Goal: Task Accomplishment & Management: Use online tool/utility

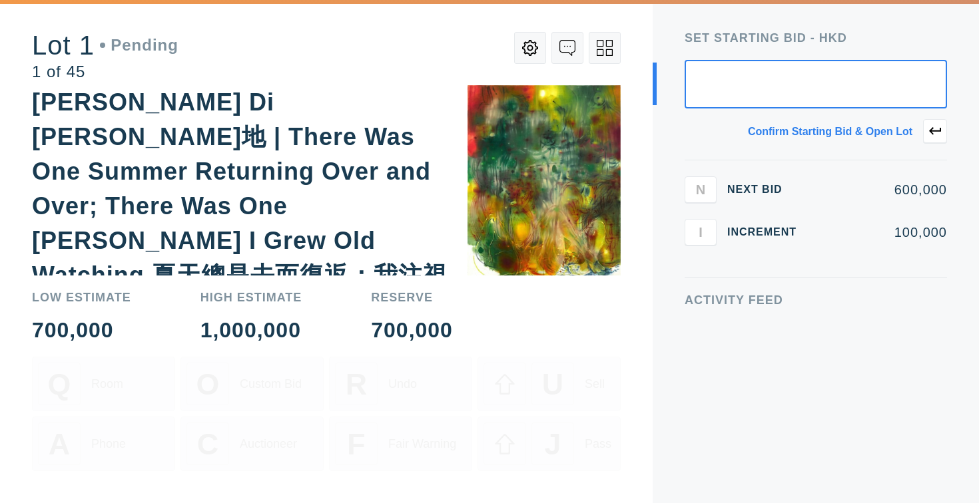
click at [823, 105] on input "text" at bounding box center [815, 84] width 262 height 49
type input "500,000"
click at [937, 130] on icon at bounding box center [935, 131] width 12 height 12
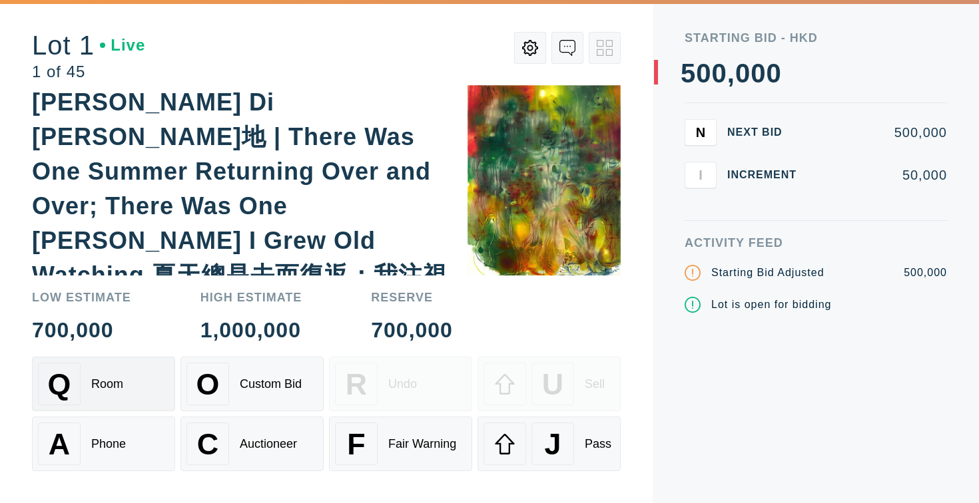
click at [77, 388] on div "Q" at bounding box center [59, 384] width 43 height 43
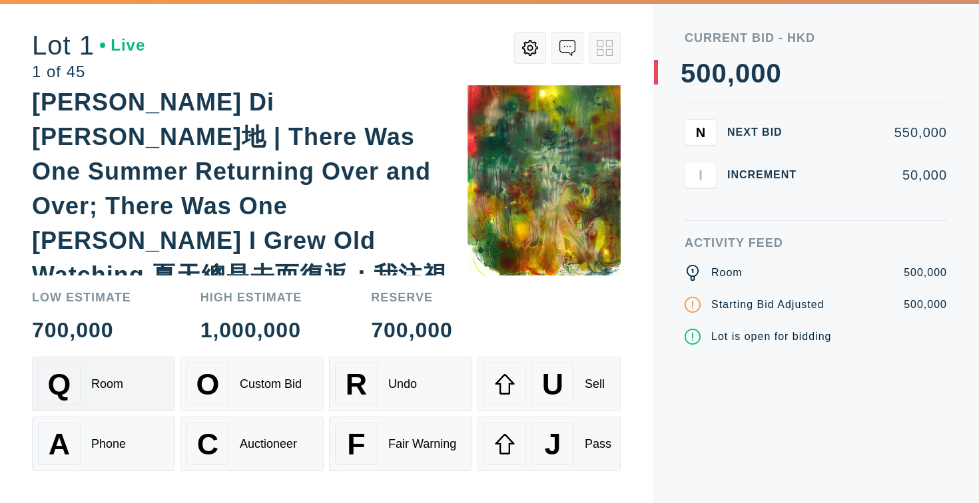
click at [77, 388] on div "Q" at bounding box center [59, 384] width 43 height 43
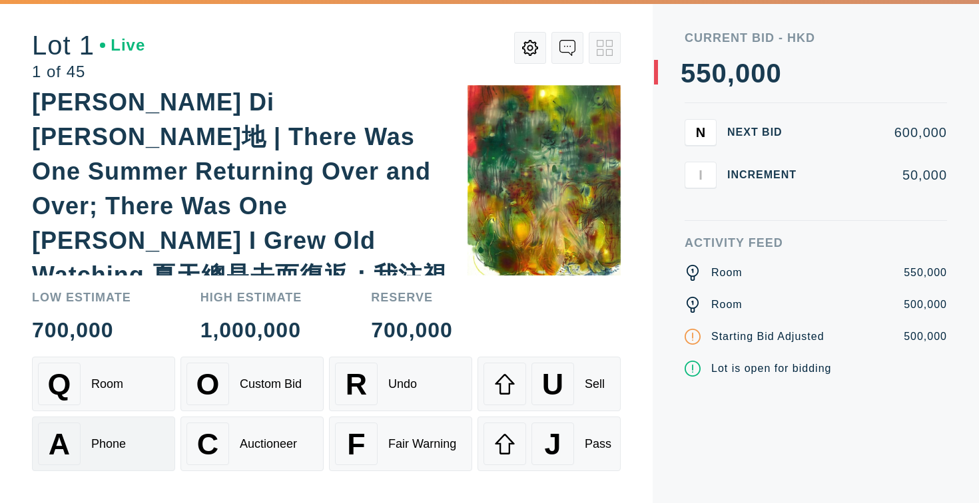
click at [73, 450] on div "A" at bounding box center [59, 444] width 43 height 43
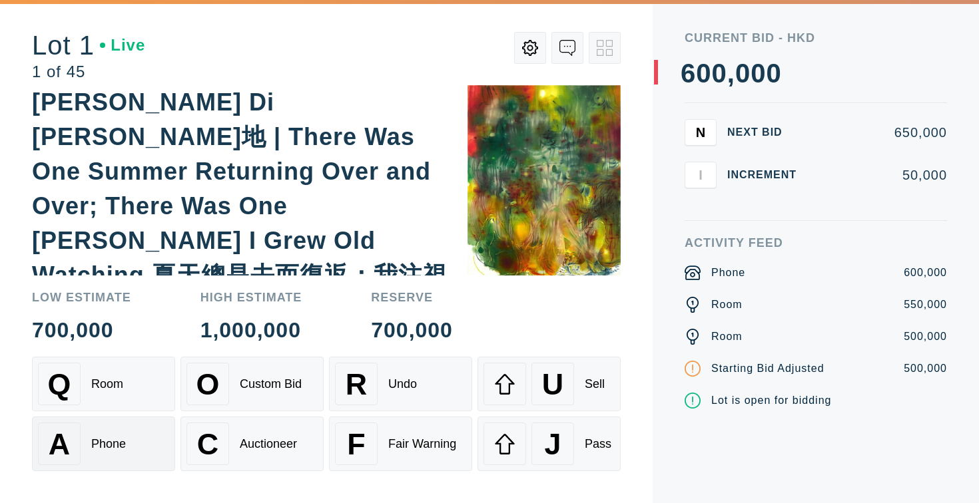
click at [73, 450] on div "A" at bounding box center [59, 444] width 43 height 43
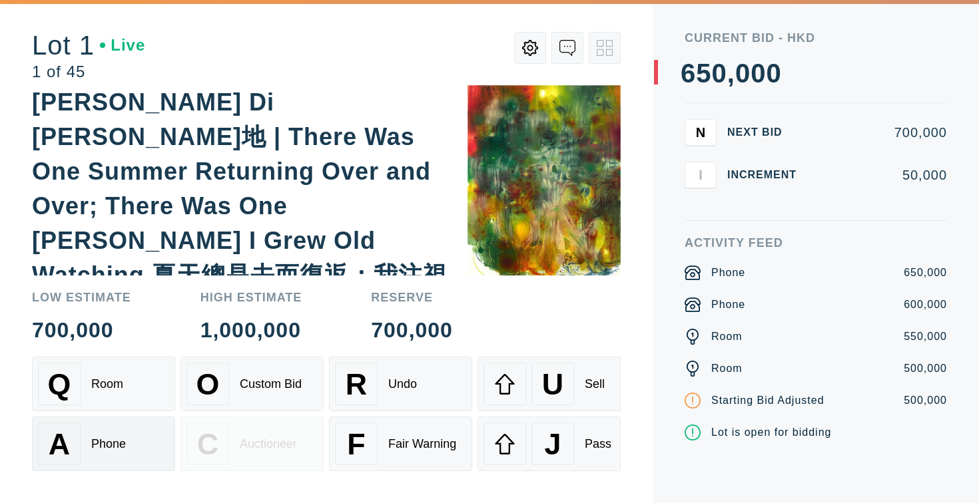
click at [73, 450] on div "A" at bounding box center [59, 444] width 43 height 43
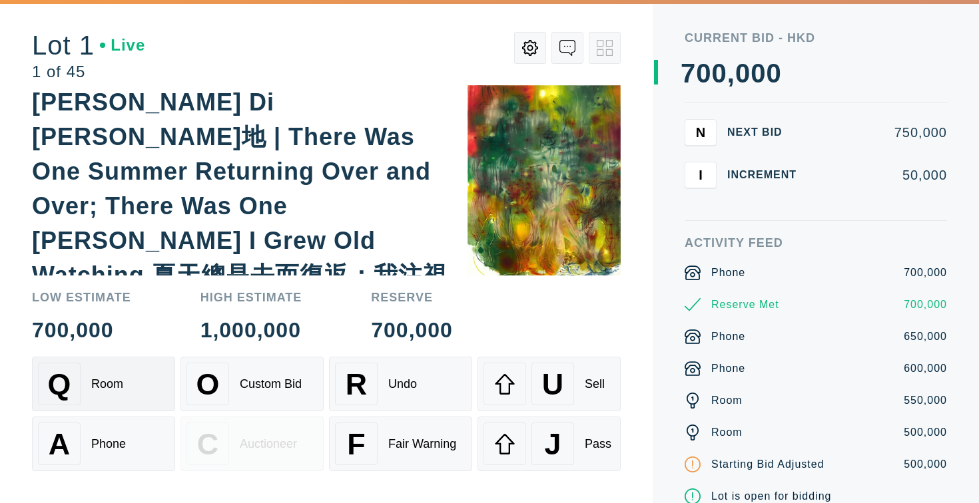
click at [107, 399] on div "Q Room" at bounding box center [103, 384] width 131 height 43
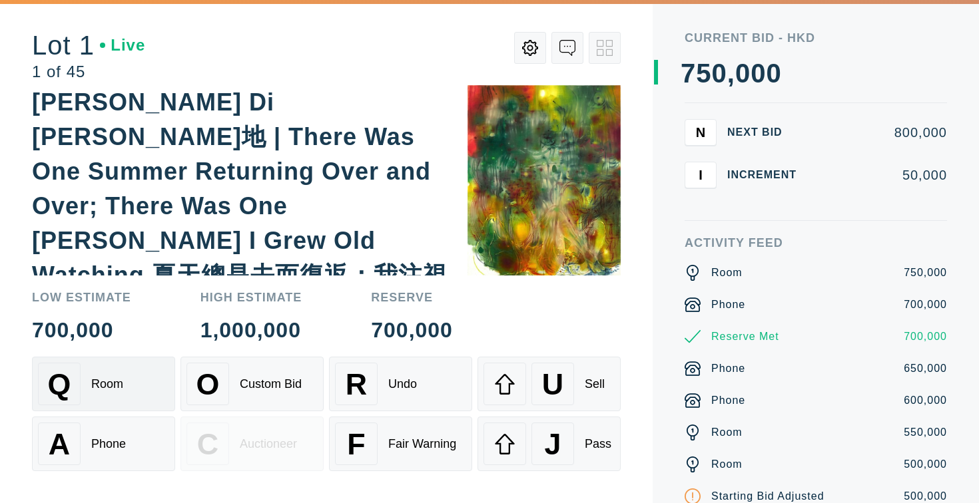
click at [133, 398] on div "Q Room" at bounding box center [103, 384] width 131 height 43
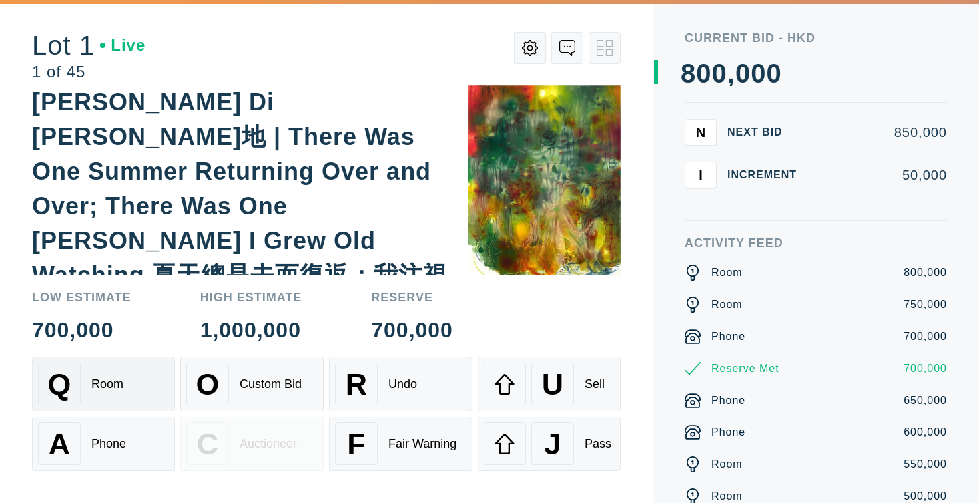
click at [92, 395] on div "Q Room" at bounding box center [103, 384] width 131 height 43
click at [240, 399] on div "O Custom Bid" at bounding box center [251, 384] width 131 height 43
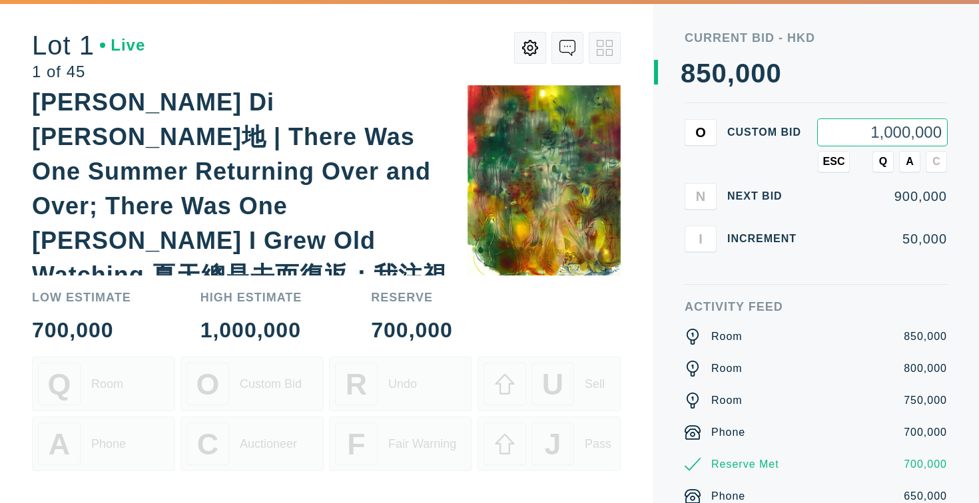
type input "1,000,000"
click at [907, 168] on button "A" at bounding box center [909, 161] width 21 height 21
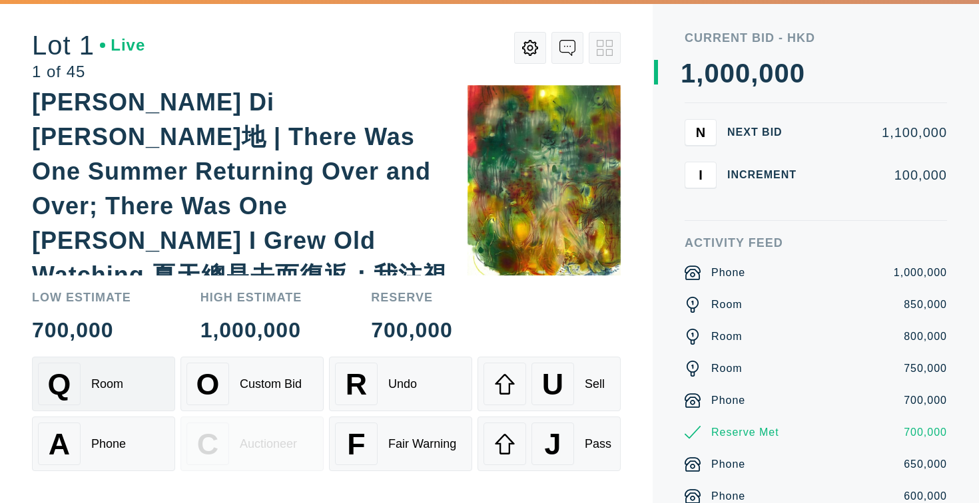
click at [148, 392] on div "Q Room" at bounding box center [103, 384] width 131 height 43
click at [118, 453] on div "A Phone" at bounding box center [103, 444] width 131 height 43
click at [115, 373] on div "Q Room" at bounding box center [103, 384] width 131 height 43
click at [586, 394] on div "U Sell" at bounding box center [548, 384] width 131 height 43
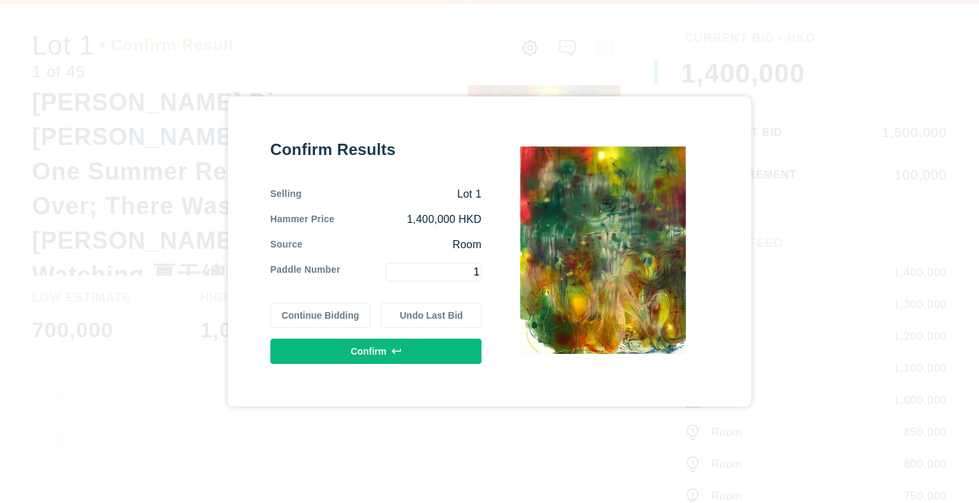
type input "1"
click at [399, 355] on icon at bounding box center [395, 351] width 9 height 9
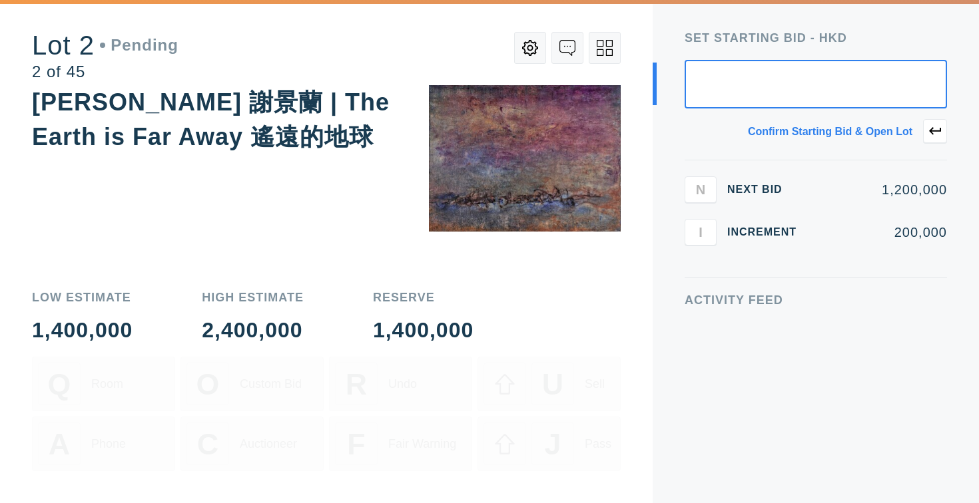
click at [875, 94] on input "text" at bounding box center [815, 84] width 262 height 49
click at [891, 88] on input "text" at bounding box center [815, 84] width 262 height 49
type input "1,000,000"
click at [940, 134] on icon at bounding box center [935, 131] width 12 height 12
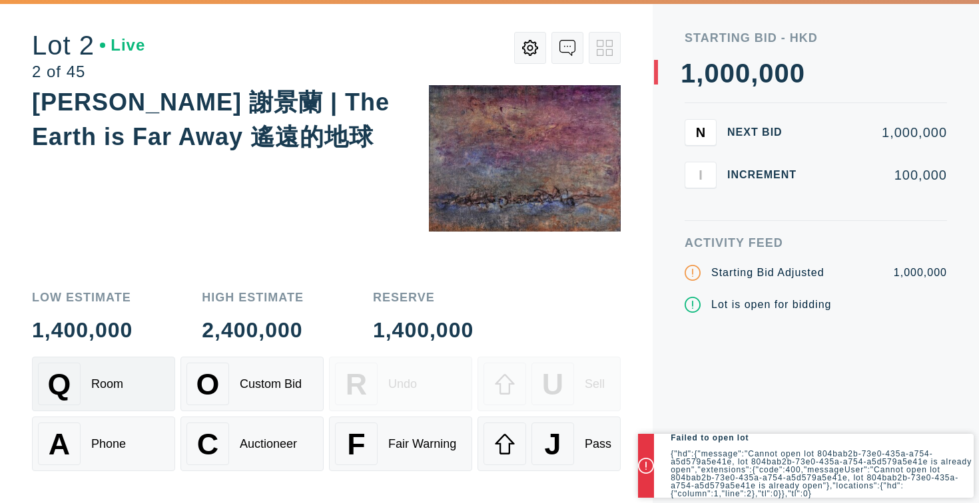
click at [126, 383] on div "Q Room" at bounding box center [103, 384] width 131 height 43
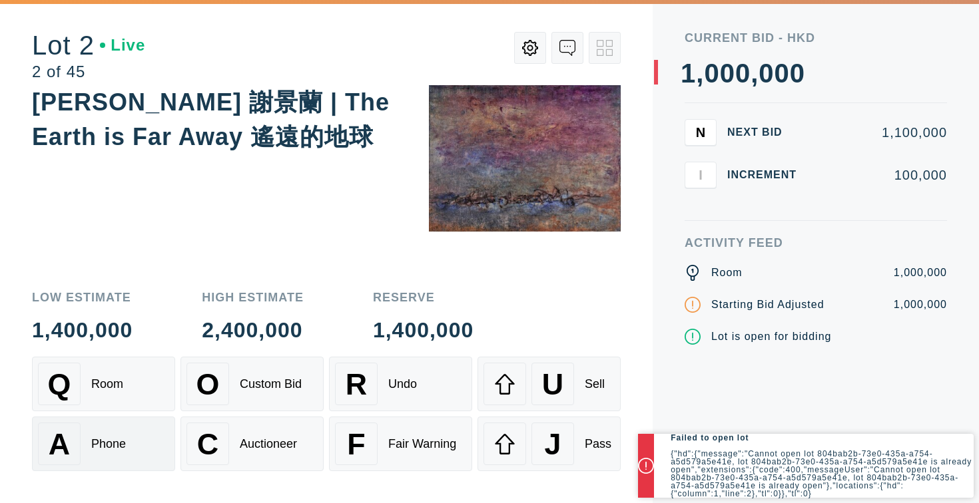
click at [102, 464] on div "A Phone" at bounding box center [103, 444] width 131 height 43
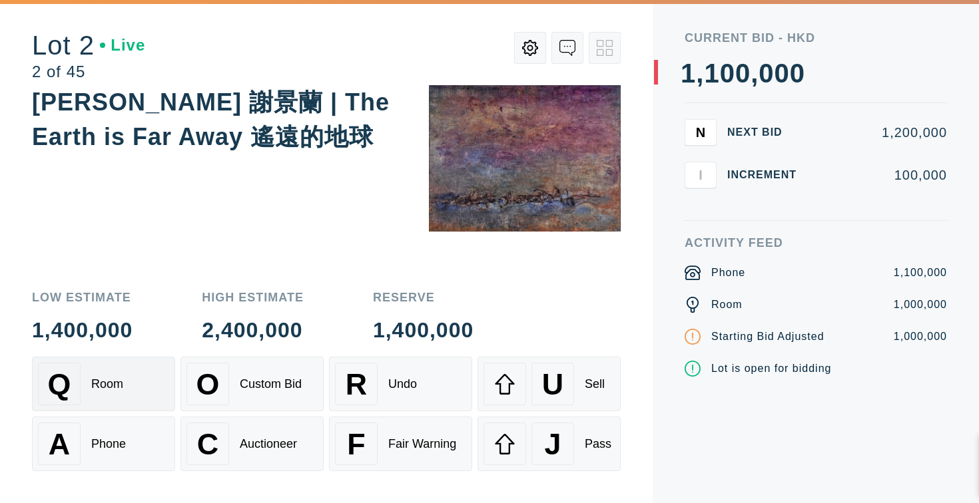
click at [109, 397] on div "Q Room" at bounding box center [103, 384] width 131 height 43
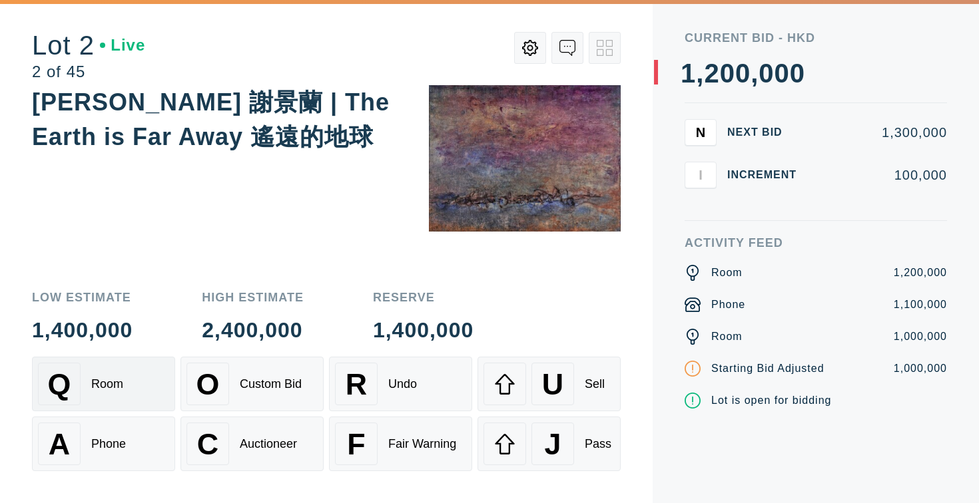
click at [109, 397] on div "Q Room" at bounding box center [103, 384] width 131 height 43
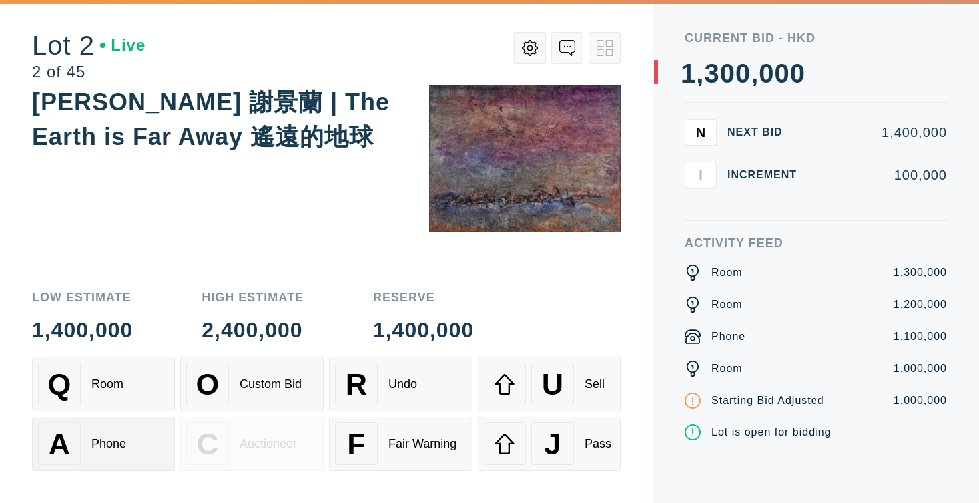
click at [109, 423] on div "A Phone" at bounding box center [103, 444] width 131 height 43
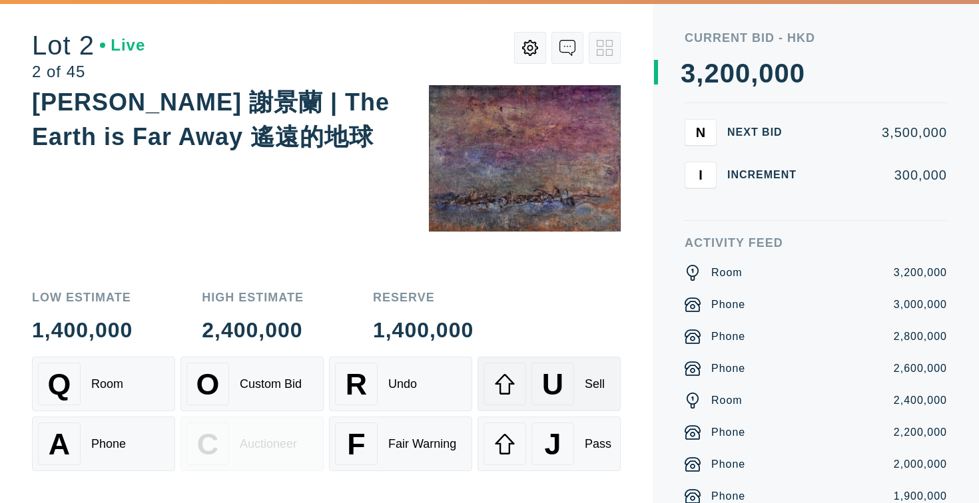
click at [568, 381] on div "U" at bounding box center [552, 384] width 43 height 43
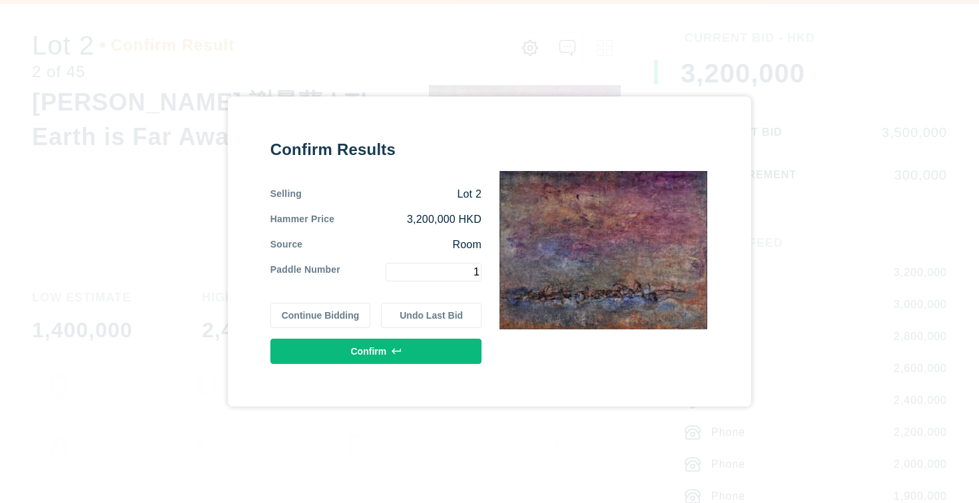
type input "1"
click at [397, 353] on icon at bounding box center [395, 351] width 9 height 9
